Goal: Task Accomplishment & Management: Use online tool/utility

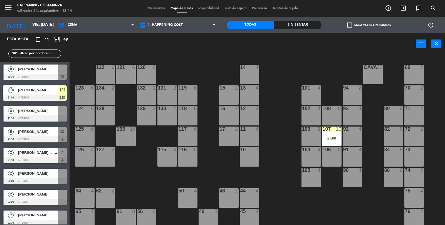
scroll to position [147, 0]
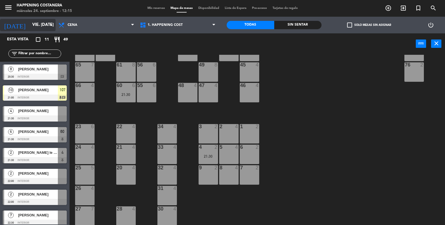
click at [42, 24] on input "vie. [DATE]" at bounding box center [56, 25] width 54 height 11
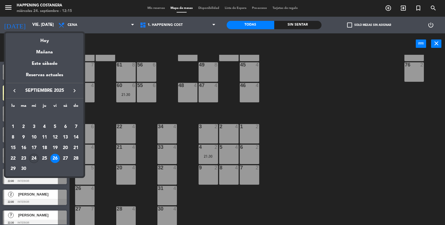
click at [36, 158] on div "24" at bounding box center [33, 158] width 9 height 9
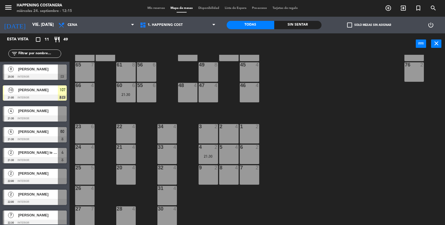
type input "mié. [DATE]"
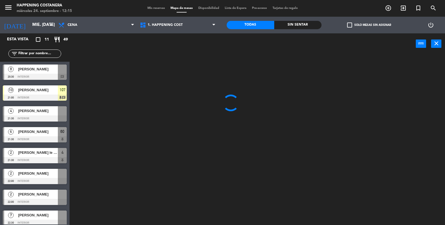
scroll to position [0, 0]
click at [99, 22] on span "Cena" at bounding box center [96, 25] width 81 height 12
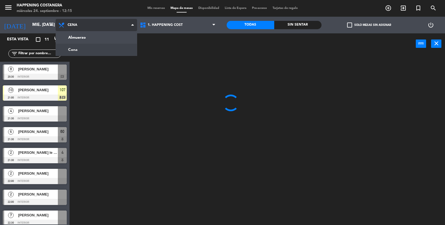
click at [85, 38] on ng-component "menu Happening Costanera miércoles 24. septiembre - 12:15 Mis reservas Mapa de …" at bounding box center [222, 113] width 445 height 226
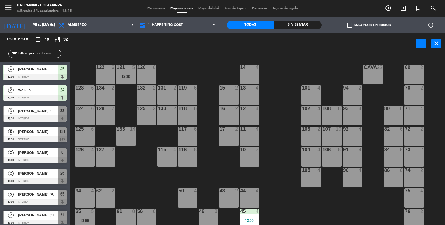
click at [39, 115] on div "[PERSON_NAME] amex" at bounding box center [38, 110] width 40 height 9
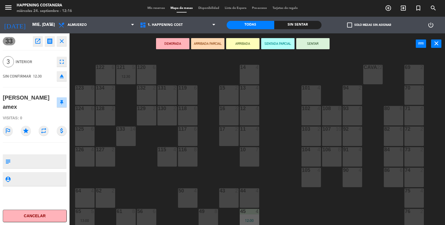
click at [286, 122] on div "69 2 122 6 121 5 12:30 120 6 14 4 CAVA 22 101 4 94 2 70 2 123 6 131 2 134 2 132…" at bounding box center [259, 140] width 371 height 171
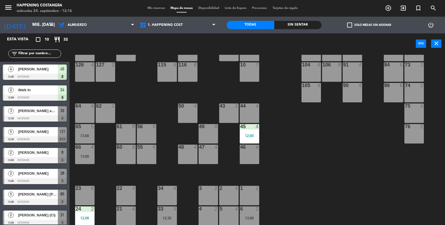
scroll to position [85, 0]
click at [87, 156] on div "13:00" at bounding box center [84, 156] width 19 height 4
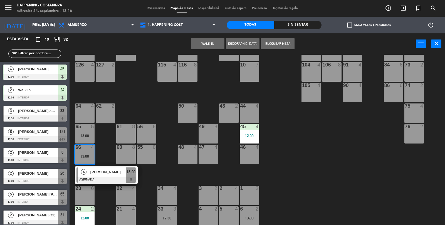
click at [92, 113] on div "64 4" at bounding box center [84, 112] width 19 height 19
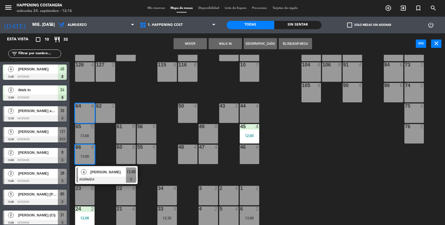
click at [189, 47] on button "Mover" at bounding box center [190, 43] width 33 height 11
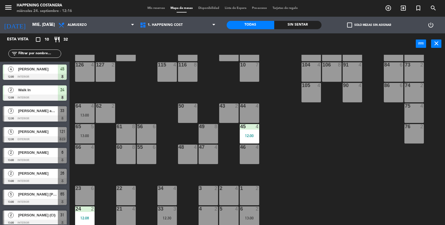
click at [39, 114] on div "[PERSON_NAME] amex" at bounding box center [38, 110] width 40 height 9
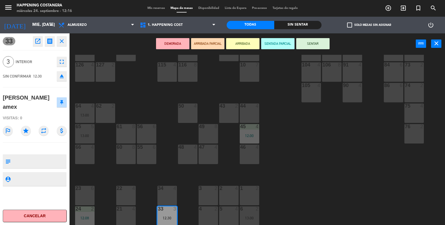
click at [90, 155] on div "66 4" at bounding box center [84, 154] width 19 height 19
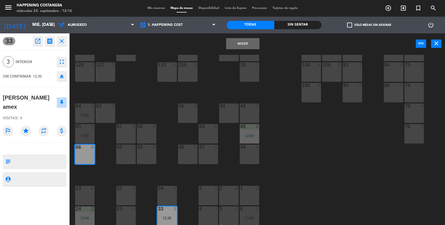
click at [250, 40] on button "Mover" at bounding box center [242, 43] width 33 height 11
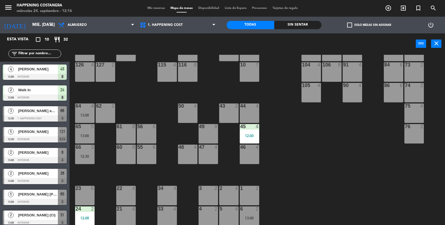
click at [86, 154] on div "12:30" at bounding box center [84, 156] width 19 height 4
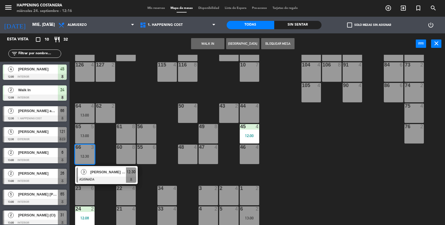
click at [107, 177] on div at bounding box center [106, 180] width 60 height 6
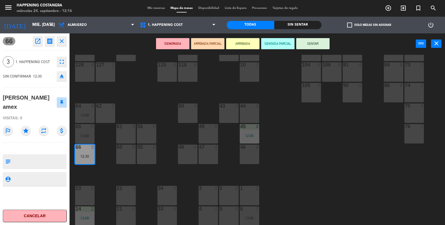
click at [321, 41] on button "SENTAR" at bounding box center [312, 43] width 33 height 11
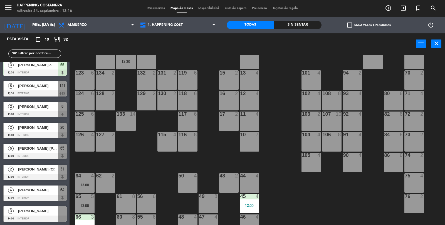
scroll to position [14, 0]
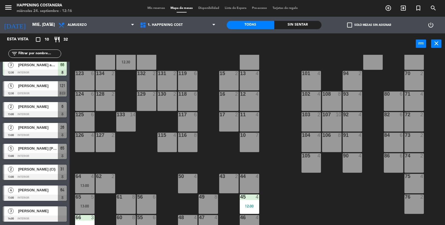
click at [13, 158] on div at bounding box center [35, 156] width 64 height 6
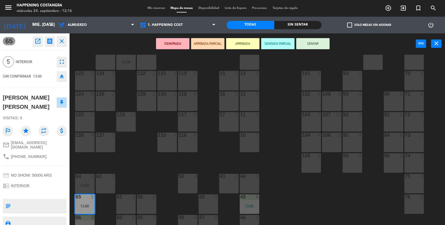
click at [283, 154] on div "69 2 122 6 121 5 12:30 120 6 14 4 CAVA 22 101 4 94 2 70 2 123 6 131 2 134 2 132…" at bounding box center [259, 140] width 371 height 171
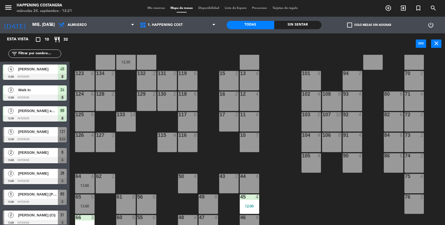
click at [28, 15] on div "menu Happening Costanera miércoles 24. septiembre - 12:21 Mis reservas Mapa de …" at bounding box center [222, 8] width 445 height 17
click at [33, 22] on input "mié. [DATE]" at bounding box center [56, 25] width 54 height 11
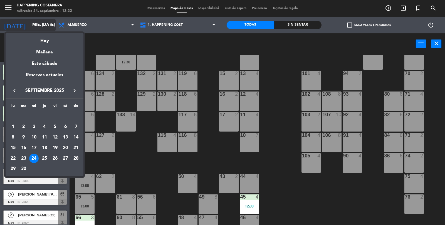
scroll to position [0, 0]
click at [367, 199] on div at bounding box center [222, 112] width 445 height 225
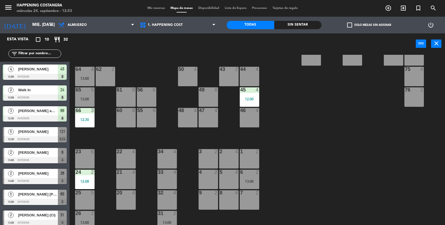
scroll to position [147, 0]
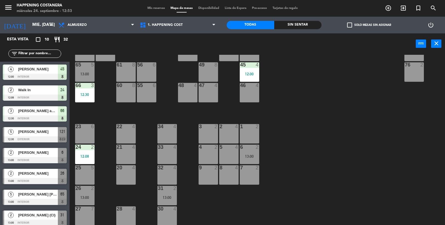
click at [324, 123] on div "69 2 122 6 121 5 12:30 120 6 14 4 CAVA 22 101 4 94 2 70 2 123 6 131 2 134 2 132…" at bounding box center [259, 140] width 371 height 171
click at [355, 27] on label "check_box_outline_blank Solo mesas sin asignar" at bounding box center [369, 25] width 44 height 5
click at [369, 25] on input "check_box_outline_blank Solo mesas sin asignar" at bounding box center [369, 25] width 0 height 0
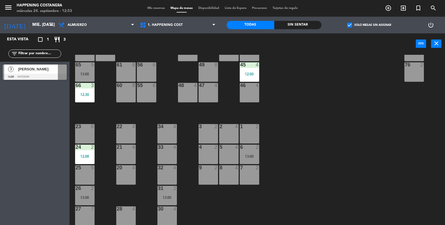
click at [355, 34] on div "power_input close" at bounding box center [243, 43] width 346 height 21
click at [343, 18] on div "check_box Solo mesas sin asignar" at bounding box center [368, 25] width 95 height 17
click at [351, 28] on span "check_box" at bounding box center [349, 25] width 5 height 5
click at [369, 25] on input "check_box Solo mesas sin asignar" at bounding box center [369, 25] width 0 height 0
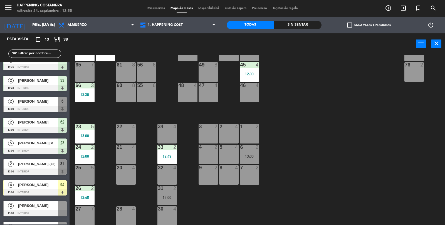
scroll to position [108, 0]
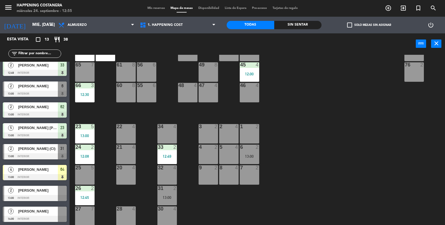
click at [42, 154] on div at bounding box center [35, 156] width 64 height 6
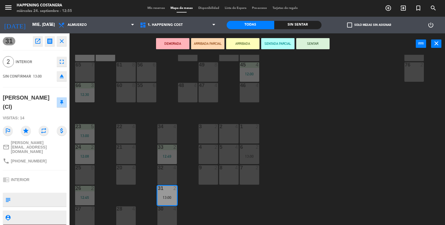
click at [170, 180] on div "32 4" at bounding box center [166, 174] width 19 height 19
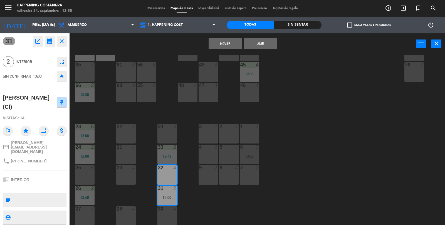
click at [226, 44] on button "Mover" at bounding box center [225, 43] width 33 height 11
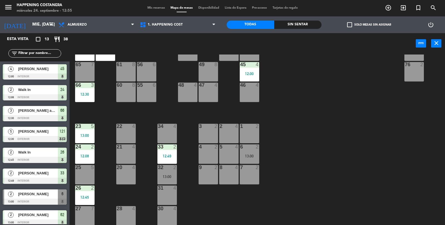
scroll to position [14, 0]
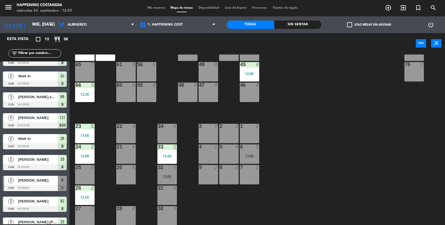
click at [167, 175] on div "13:00" at bounding box center [166, 177] width 19 height 4
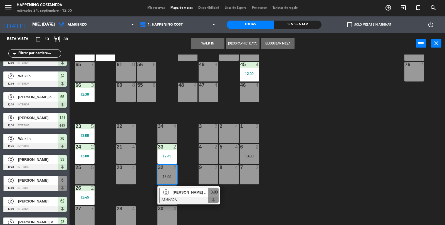
click at [193, 199] on div at bounding box center [189, 200] width 60 height 6
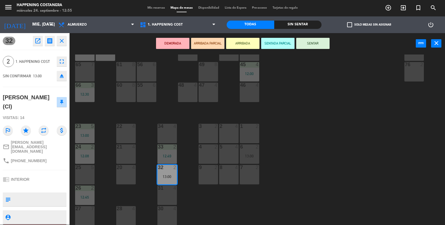
click at [319, 38] on button "SENTAR" at bounding box center [312, 43] width 33 height 11
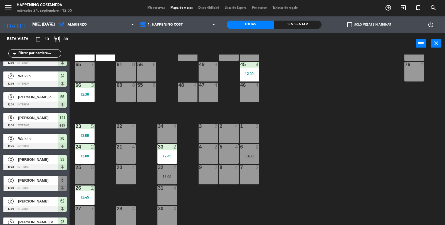
scroll to position [108, 0]
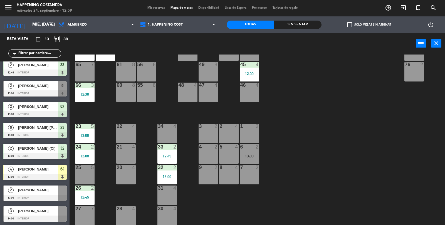
click at [251, 152] on div "6 2 13:00" at bounding box center [249, 153] width 19 height 19
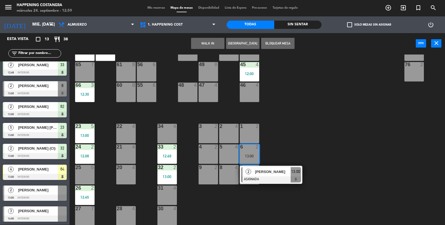
click at [281, 174] on div "[PERSON_NAME]" at bounding box center [272, 171] width 36 height 9
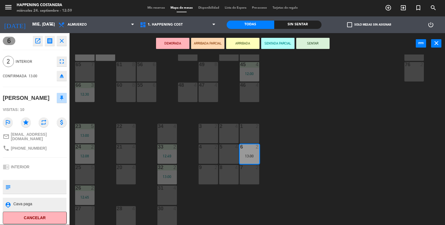
click at [252, 182] on div "7 2" at bounding box center [249, 174] width 19 height 19
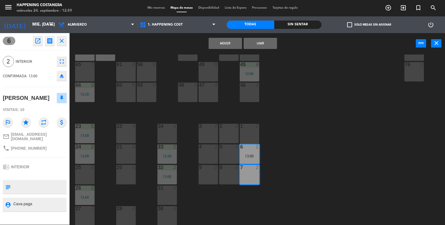
click at [221, 43] on button "Mover" at bounding box center [225, 43] width 33 height 11
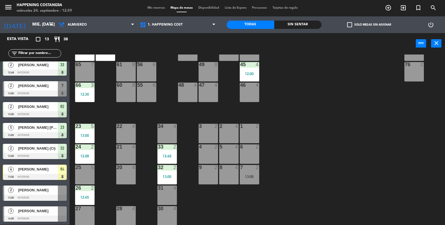
click at [51, 193] on div "[PERSON_NAME]" at bounding box center [38, 189] width 40 height 9
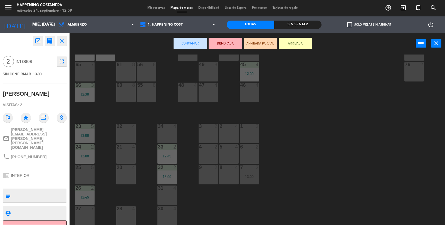
click at [249, 151] on div "6 2" at bounding box center [249, 153] width 19 height 19
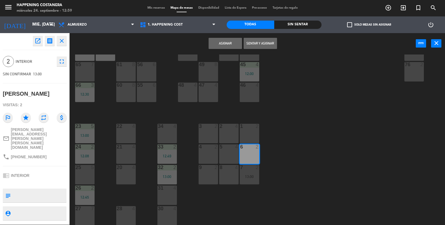
click at [261, 44] on button "Sentar y Asignar" at bounding box center [260, 43] width 33 height 11
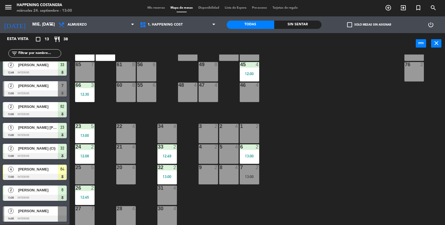
click at [252, 148] on div at bounding box center [249, 146] width 9 height 5
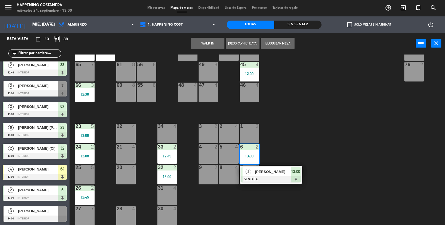
click at [346, 174] on div "69 2 122 6 121 5 12:30 120 6 14 4 CAVA 22 101 4 94 2 70 2 123 6 131 2 134 2 132…" at bounding box center [259, 140] width 371 height 171
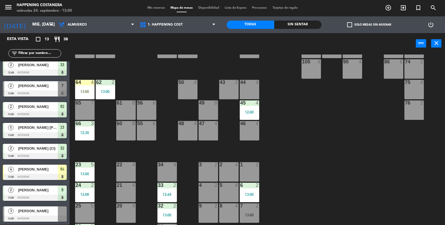
scroll to position [108, 0]
click at [84, 86] on div "64 4 13:00" at bounding box center [84, 89] width 19 height 19
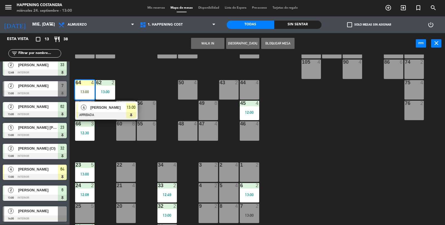
click at [80, 115] on div at bounding box center [106, 115] width 60 height 6
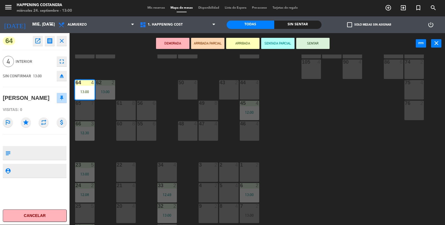
click at [78, 114] on div "65 7" at bounding box center [84, 110] width 19 height 19
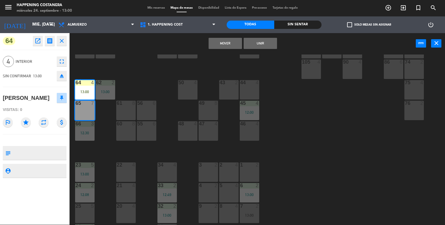
click at [223, 42] on button "Mover" at bounding box center [225, 43] width 33 height 11
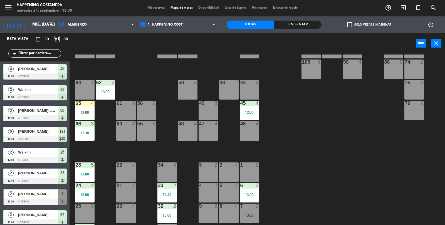
scroll to position [35, 0]
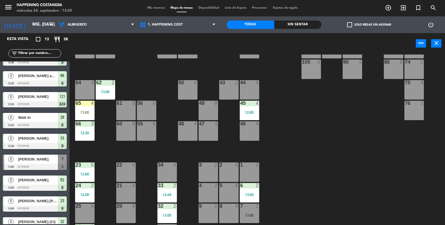
click at [82, 92] on div "64 4" at bounding box center [84, 89] width 19 height 19
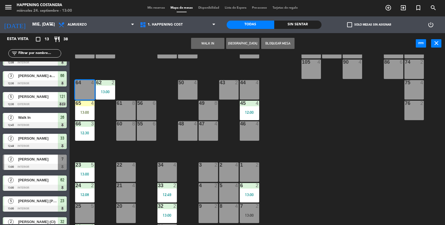
click at [207, 41] on button "WALK IN" at bounding box center [207, 43] width 33 height 11
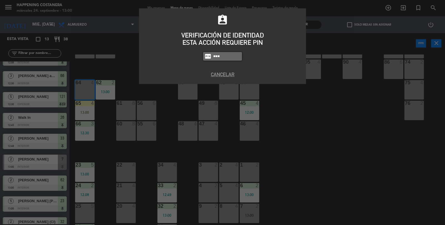
type input "9660"
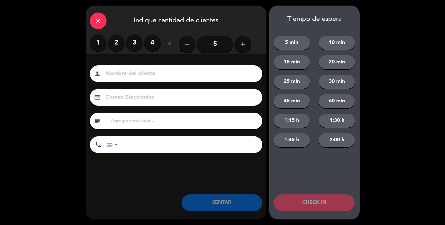
click at [108, 43] on label "2" at bounding box center [116, 42] width 17 height 17
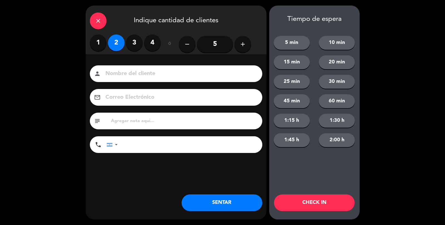
click at [118, 70] on input at bounding box center [180, 74] width 150 height 10
type input "rimoldi"
click at [194, 202] on button "SENTAR" at bounding box center [222, 202] width 81 height 17
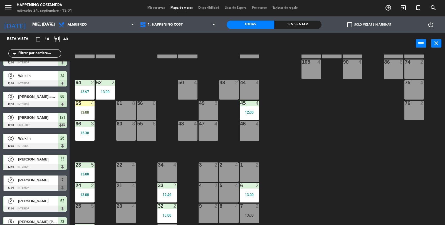
scroll to position [0, 0]
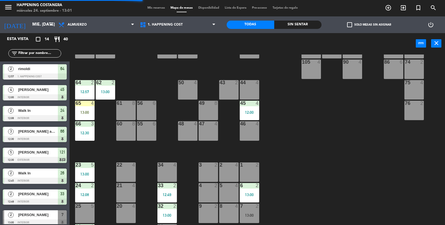
click at [373, 200] on div "69 2 122 6 121 5 12:30 120 6 14 4 CAVA 22 101 4 94 2 70 2 123 6 131 2 134 2 132…" at bounding box center [259, 140] width 371 height 171
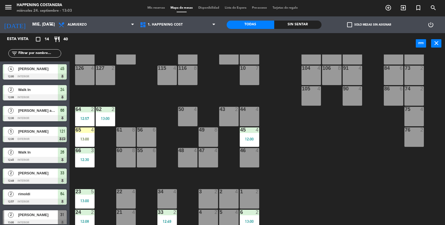
scroll to position [78, 0]
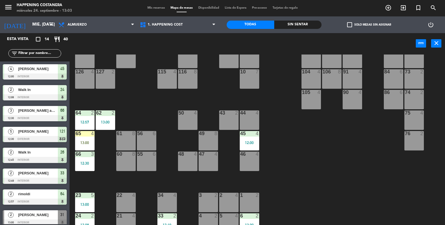
click at [234, 114] on div "2" at bounding box center [237, 112] width 9 height 5
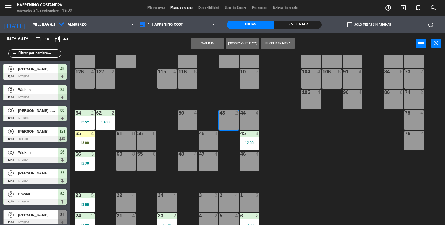
click at [212, 44] on button "WALK IN" at bounding box center [207, 43] width 33 height 11
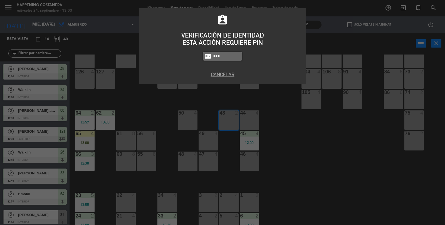
type input "8116"
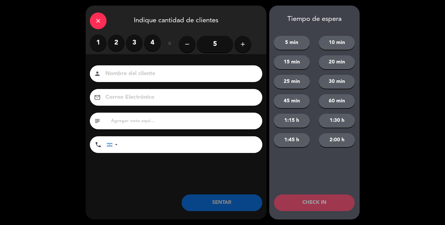
click at [118, 40] on label "2" at bounding box center [116, 42] width 17 height 17
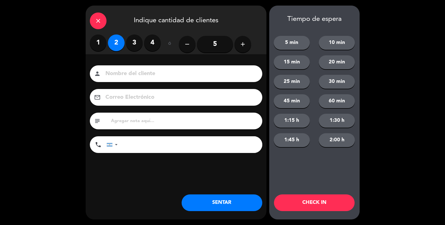
click at [123, 77] on input at bounding box center [180, 74] width 150 height 10
type input ",,,...calle"
click at [224, 197] on button "SENTAR" at bounding box center [222, 202] width 81 height 17
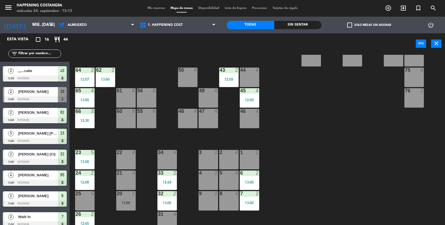
scroll to position [144, 0]
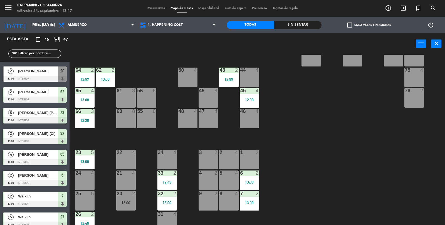
click at [25, 52] on input "text" at bounding box center [39, 54] width 43 height 6
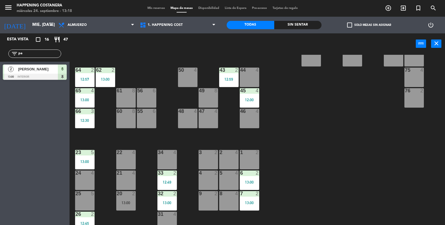
type input "p"
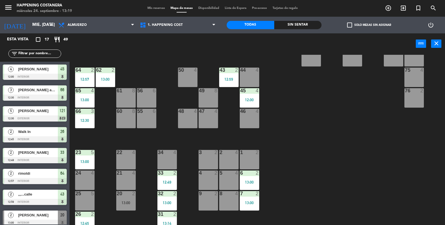
scroll to position [147, 0]
